Goal: Communication & Community: Answer question/provide support

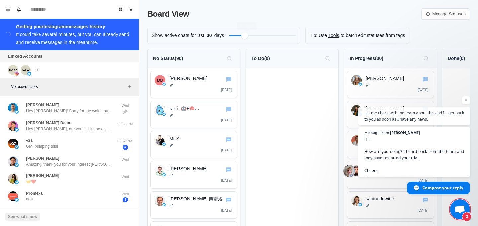
scroll to position [1003, 0]
click at [454, 210] on span "2" at bounding box center [460, 210] width 20 height 20
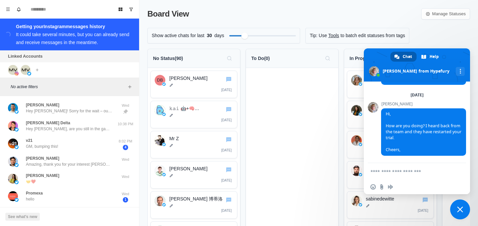
scroll to position [1345, 0]
type textarea "**********"
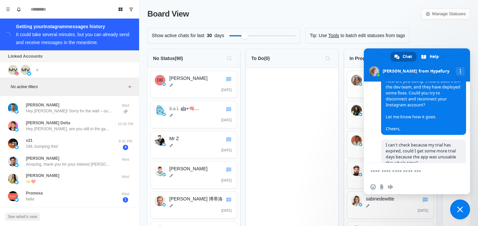
scroll to position [1197, 0]
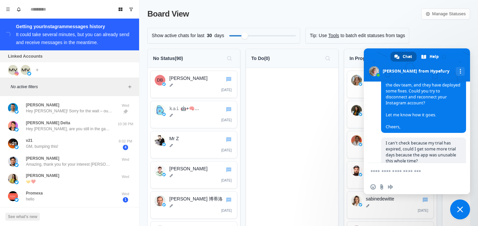
click at [455, 209] on span "Close chat" at bounding box center [460, 210] width 20 height 20
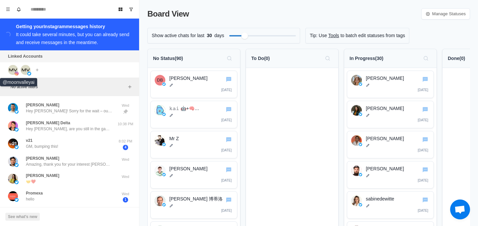
click at [15, 70] on img at bounding box center [13, 70] width 10 height 10
click at [8, 11] on icon "Menu" at bounding box center [8, 9] width 5 height 5
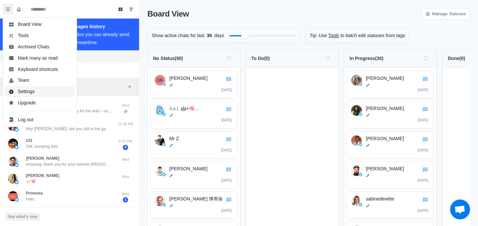
click at [27, 90] on button "Settings" at bounding box center [39, 91] width 71 height 11
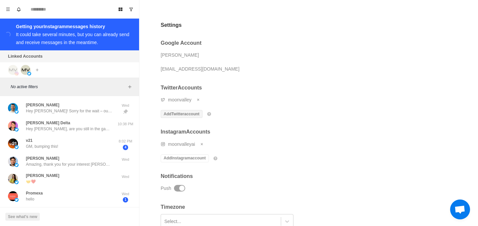
scroll to position [33, 0]
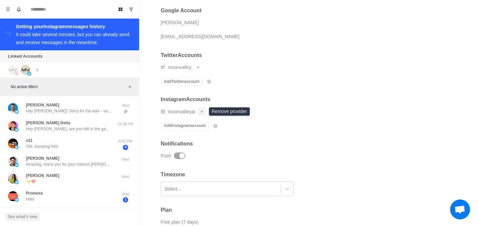
click at [203, 110] on icon "Remove account" at bounding box center [202, 112] width 4 height 4
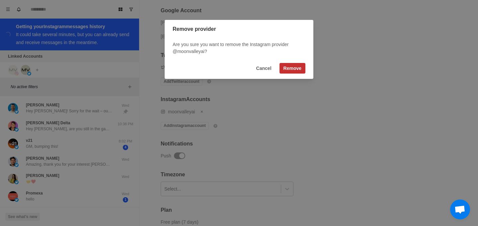
click at [294, 73] on button "Remove" at bounding box center [293, 68] width 26 height 11
click at [289, 67] on button "Remove" at bounding box center [293, 68] width 26 height 11
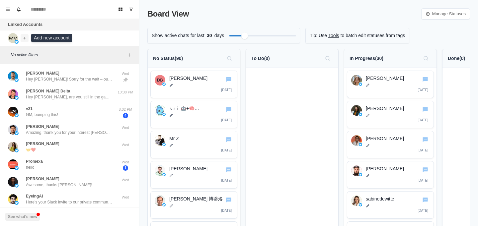
click at [25, 39] on icon "Add account" at bounding box center [24, 38] width 5 height 5
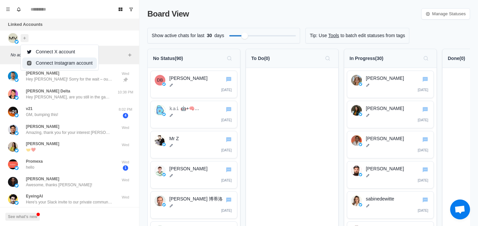
scroll to position [1203, 0]
click at [51, 59] on button "Connect Instagram account" at bounding box center [59, 62] width 75 height 11
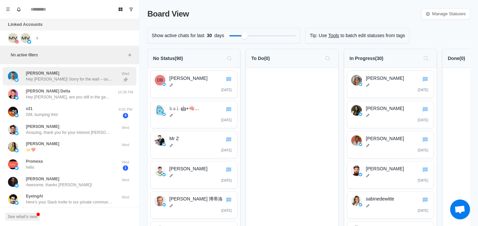
scroll to position [1203, 0]
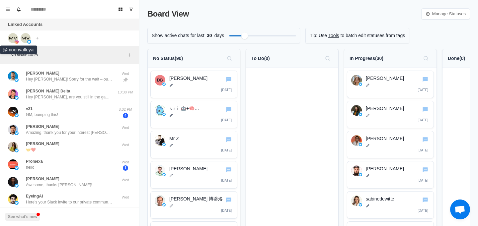
click at [14, 37] on img at bounding box center [13, 38] width 10 height 10
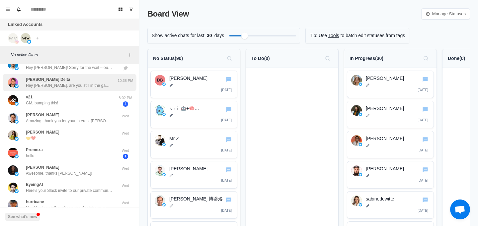
scroll to position [0, 0]
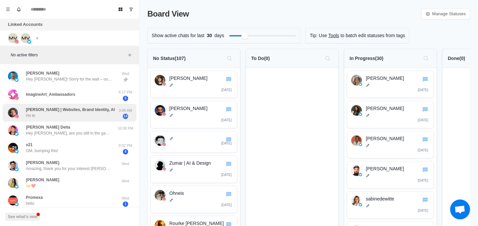
scroll to position [1213, 0]
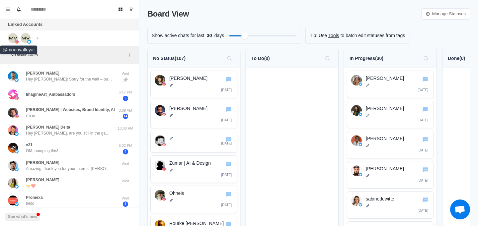
click at [13, 41] on img at bounding box center [13, 38] width 10 height 10
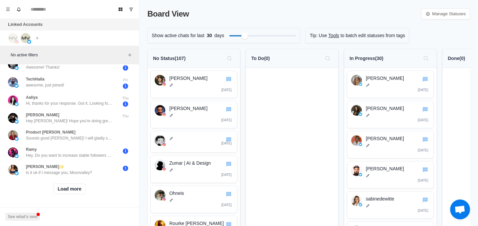
scroll to position [0, 0]
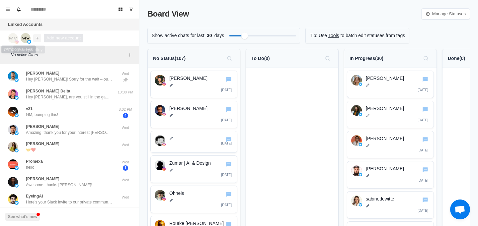
click at [33, 37] on button "Add account" at bounding box center [37, 38] width 8 height 8
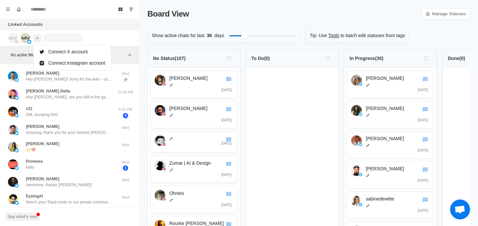
click at [33, 37] on button "Add account" at bounding box center [37, 38] width 8 height 8
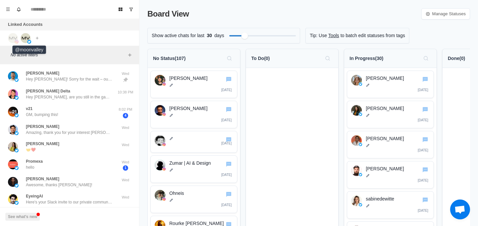
click at [28, 38] on img at bounding box center [26, 38] width 10 height 10
click at [26, 40] on img at bounding box center [26, 38] width 10 height 10
click at [12, 39] on img at bounding box center [13, 38] width 10 height 10
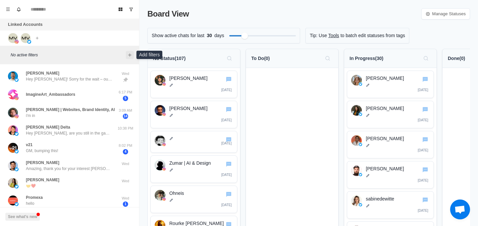
click at [128, 57] on button "Add filters" at bounding box center [130, 55] width 8 height 8
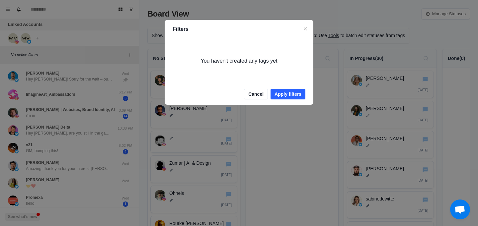
click at [311, 32] on header "Filters" at bounding box center [239, 29] width 149 height 19
click at [303, 28] on button "Close" at bounding box center [306, 29] width 8 height 8
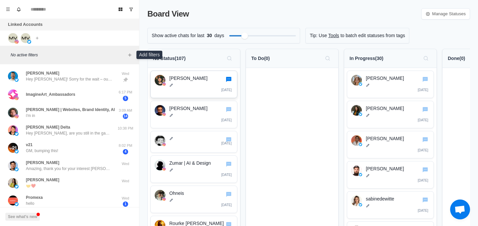
click at [228, 81] on icon "Go to chat" at bounding box center [228, 79] width 5 height 5
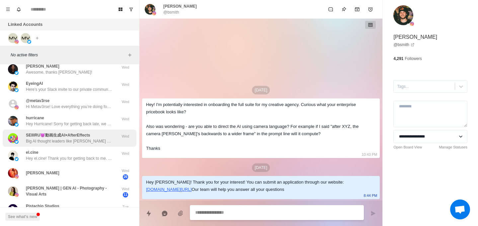
scroll to position [144, 0]
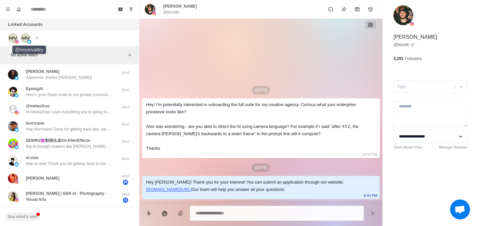
click at [27, 40] on img at bounding box center [26, 38] width 10 height 10
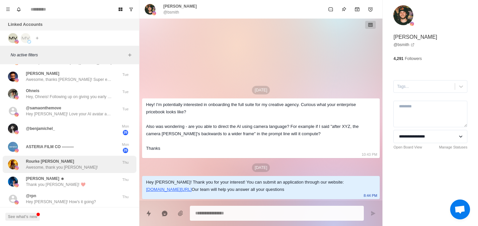
scroll to position [0, 0]
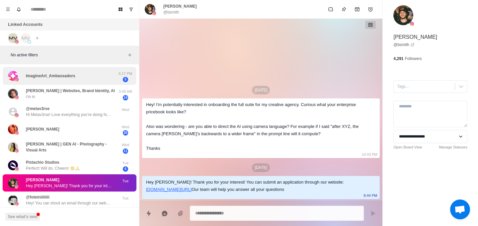
click at [83, 82] on div "ImagineArt_Ambassadors 6:17 PM 5" at bounding box center [70, 76] width 134 height 18
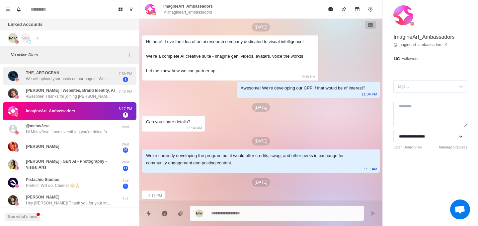
click at [94, 70] on div "THE_ART.OCEAN We will upload your posts on our pages . We Will tag you in every…" at bounding box center [69, 76] width 86 height 12
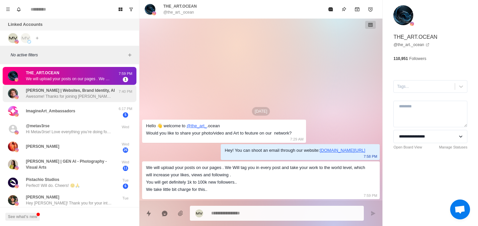
click at [80, 94] on p "MATTIA GREGORONI | Websites, Brand Identity, AI" at bounding box center [70, 91] width 89 height 6
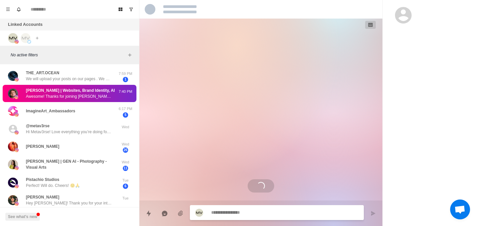
scroll to position [361, 0]
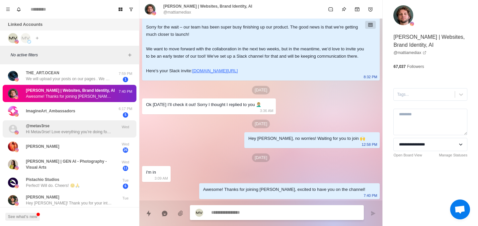
click at [60, 128] on div "@metav3rse Hi Metav3rse! Love everything you’re doing for the AI community. We’…" at bounding box center [70, 129] width 134 height 17
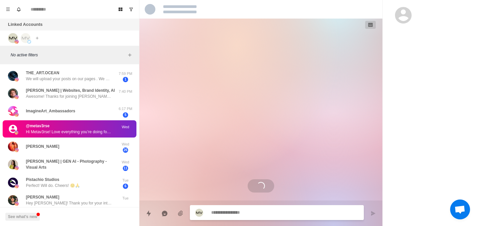
scroll to position [0, 0]
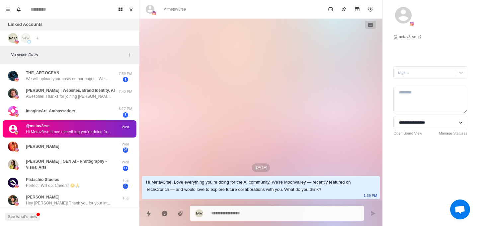
type textarea "*"
